Goal: Find specific page/section: Find specific page/section

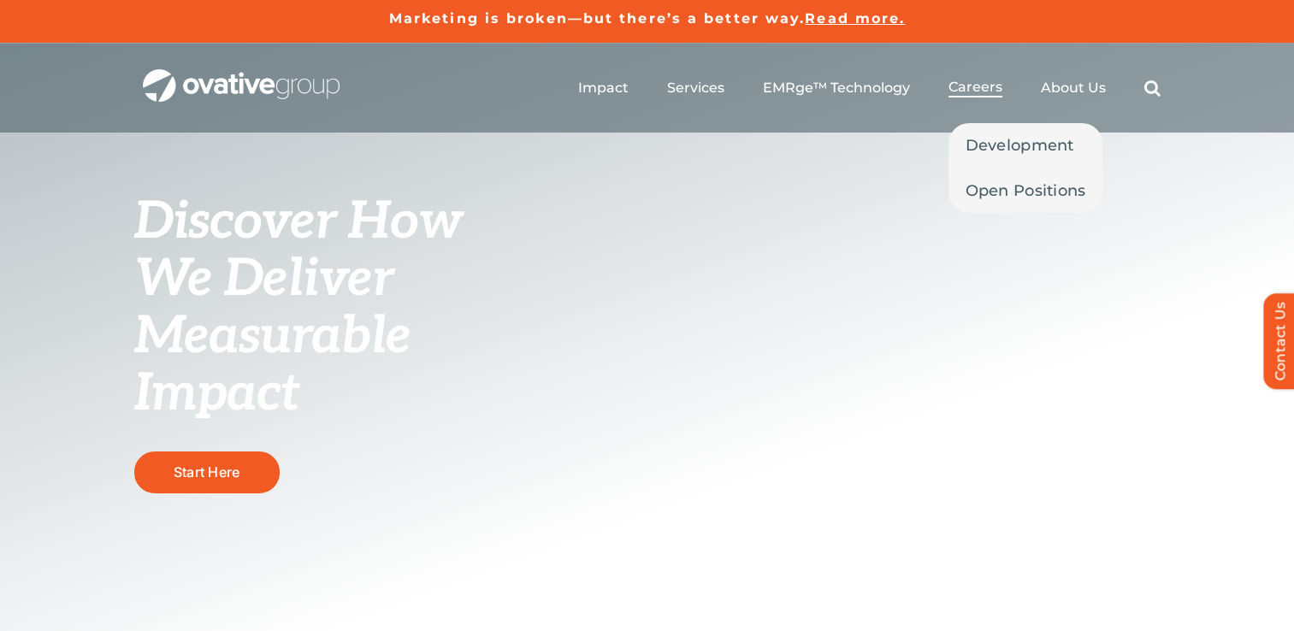
click at [979, 94] on span "Careers" at bounding box center [976, 87] width 54 height 17
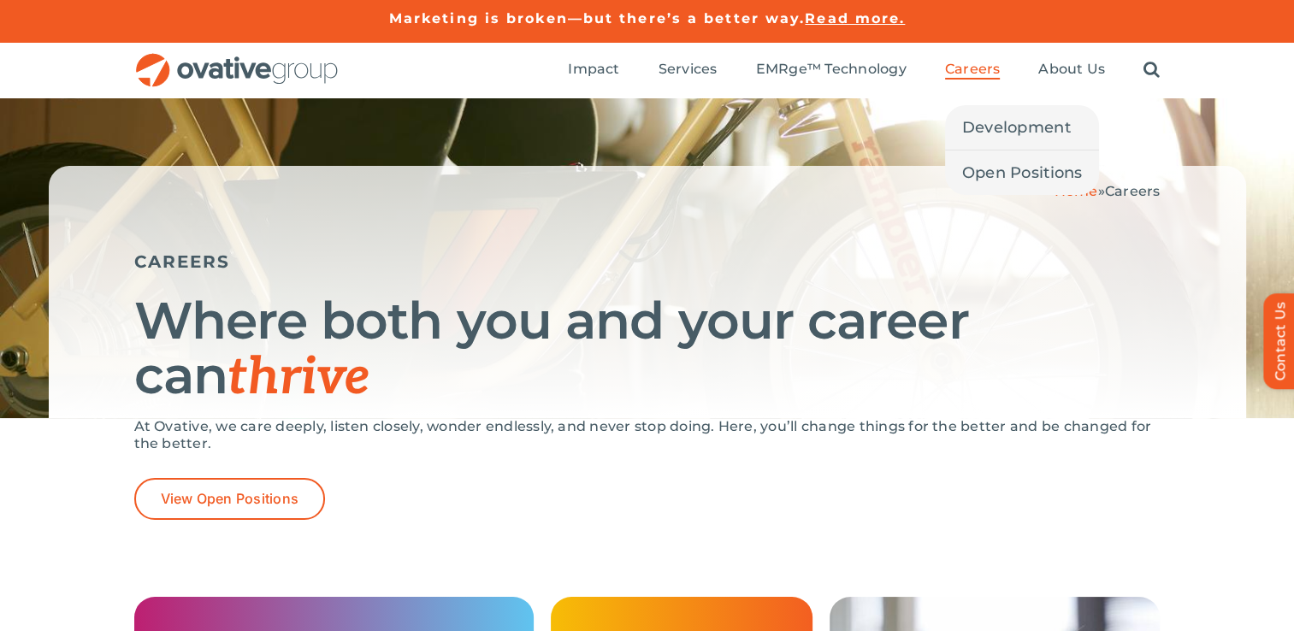
click at [962, 79] on li "Careers Development Open Positions" at bounding box center [973, 70] width 56 height 19
click at [990, 113] on link "Development" at bounding box center [1022, 127] width 155 height 44
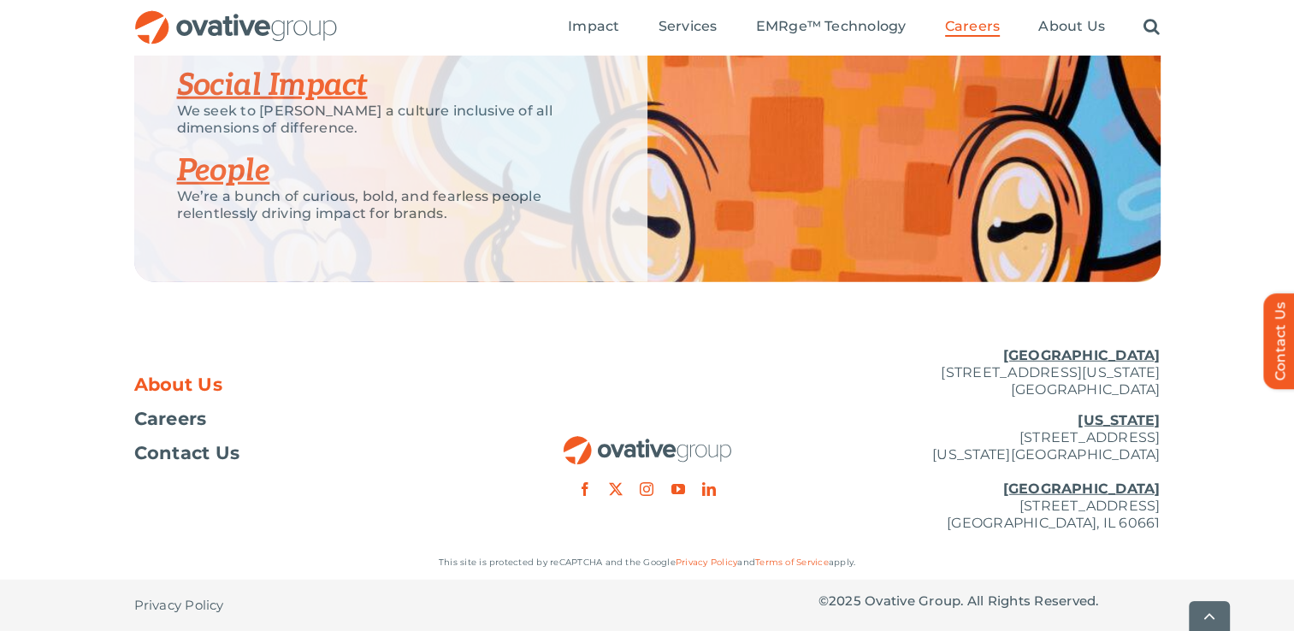
scroll to position [4304, 0]
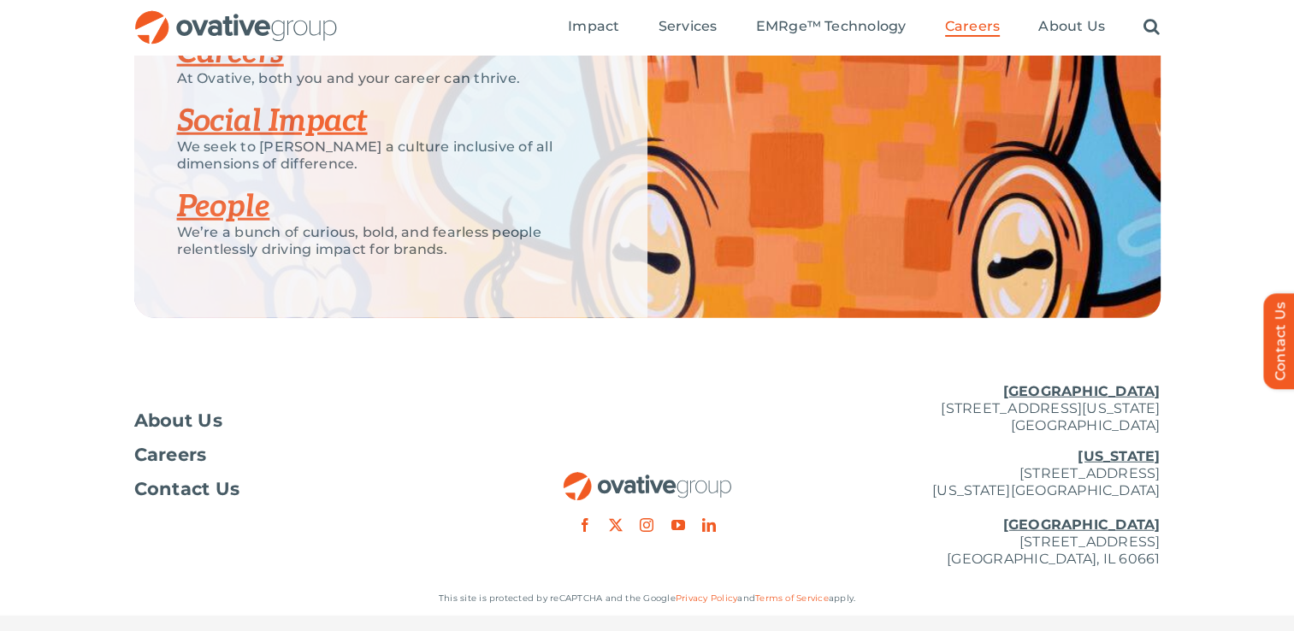
click at [204, 72] on link "Careers" at bounding box center [230, 53] width 107 height 38
